Goal: Entertainment & Leisure: Consume media (video, audio)

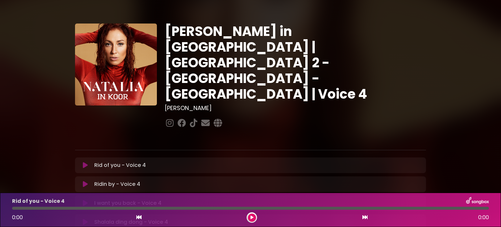
click at [84, 162] on icon at bounding box center [85, 165] width 5 height 7
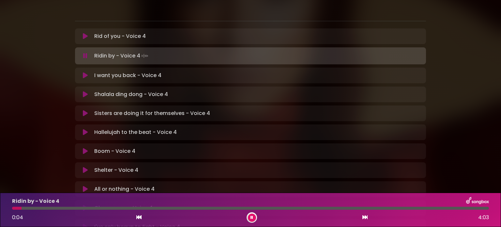
scroll to position [130, 0]
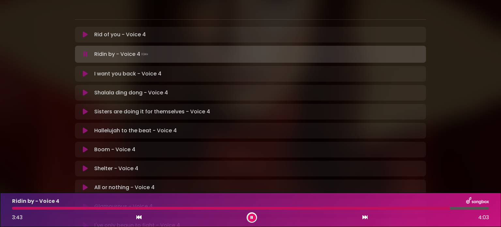
click at [86, 70] on icon at bounding box center [85, 73] width 5 height 7
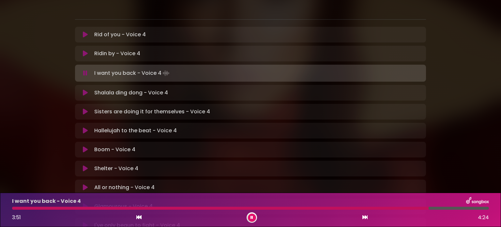
click at [84, 89] on icon at bounding box center [85, 92] width 5 height 7
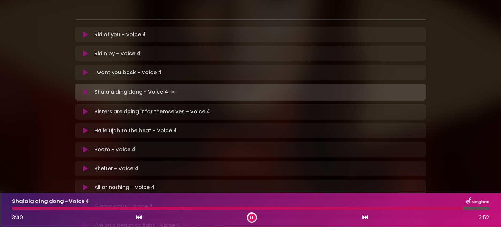
drag, startPoint x: 83, startPoint y: 88, endPoint x: 99, endPoint y: 91, distance: 16.5
click at [83, 108] on icon at bounding box center [85, 111] width 5 height 7
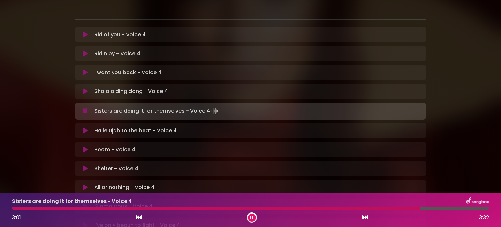
click at [404, 208] on div at bounding box center [216, 207] width 408 height 3
click at [86, 127] on icon at bounding box center [85, 130] width 5 height 7
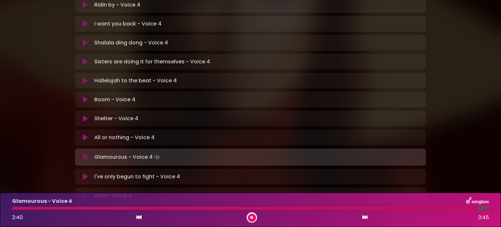
scroll to position [196, 0]
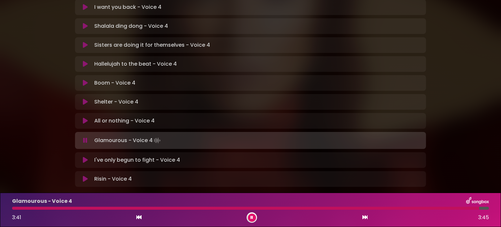
click at [81, 156] on button at bounding box center [85, 159] width 13 height 7
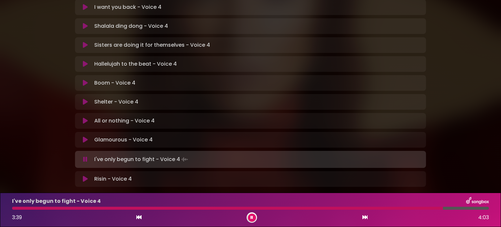
click at [301, 209] on div at bounding box center [227, 207] width 431 height 3
click at [85, 175] on icon at bounding box center [85, 178] width 5 height 7
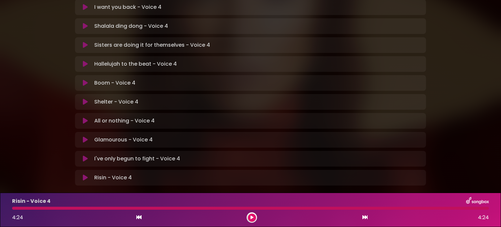
click at [90, 174] on button at bounding box center [85, 177] width 13 height 7
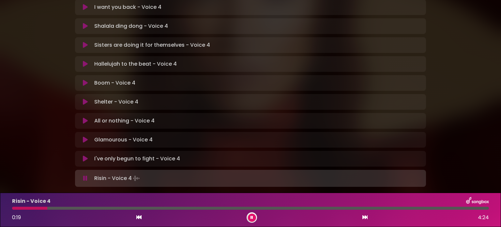
click at [14, 207] on div at bounding box center [29, 207] width 35 height 3
click at [250, 215] on div at bounding box center [251, 217] width 10 height 10
click at [251, 214] on button at bounding box center [252, 217] width 8 height 8
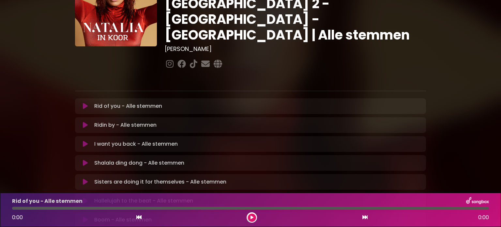
scroll to position [65, 0]
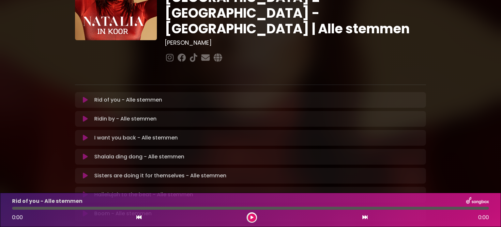
drag, startPoint x: 87, startPoint y: 76, endPoint x: 93, endPoint y: 77, distance: 5.6
click at [87, 96] on icon at bounding box center [85, 99] width 5 height 7
